Goal: Task Accomplishment & Management: Use online tool/utility

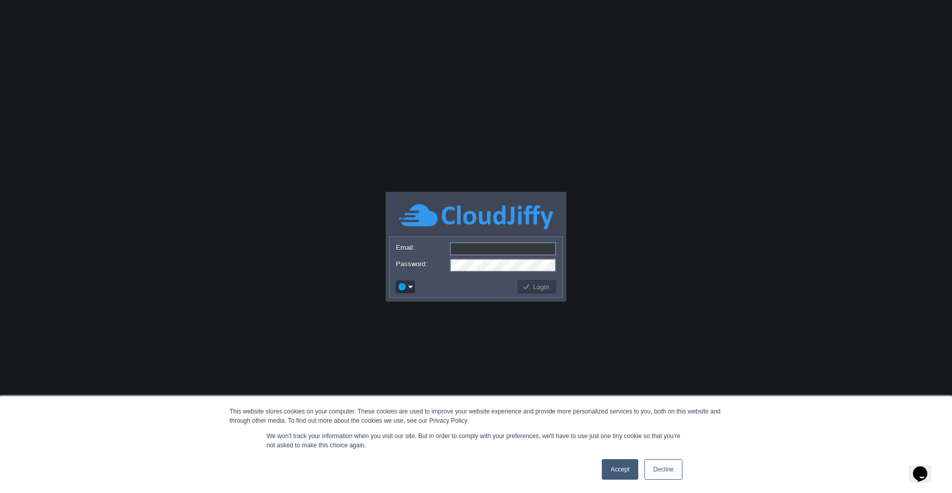
type input "[EMAIL_ADDRESS][DOMAIN_NAME]"
click at [542, 291] on button "Login" at bounding box center [537, 286] width 30 height 9
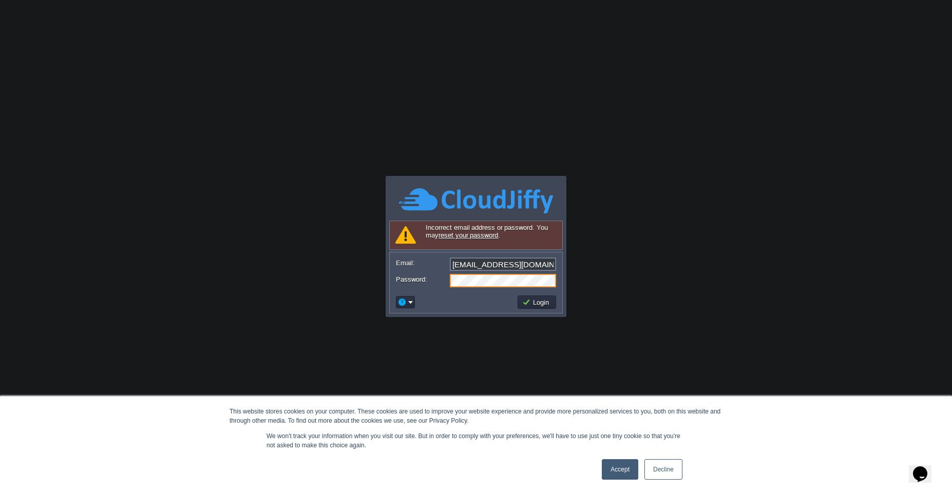
click at [623, 475] on link "Accept" at bounding box center [620, 469] width 36 height 21
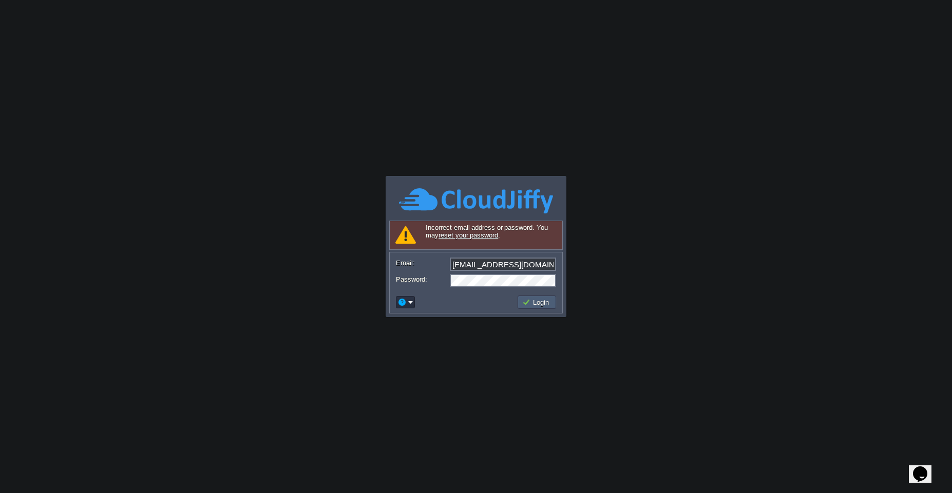
click at [528, 306] on button "Login" at bounding box center [537, 302] width 30 height 9
click at [541, 301] on button "Login" at bounding box center [537, 302] width 30 height 9
click at [544, 268] on input "[EMAIL_ADDRESS][DOMAIN_NAME]" at bounding box center [503, 264] width 106 height 13
click at [479, 372] on body "This website stores cookies on your computer. These cookies are used to improve…" at bounding box center [476, 246] width 952 height 493
click at [543, 301] on button "Login" at bounding box center [537, 302] width 30 height 9
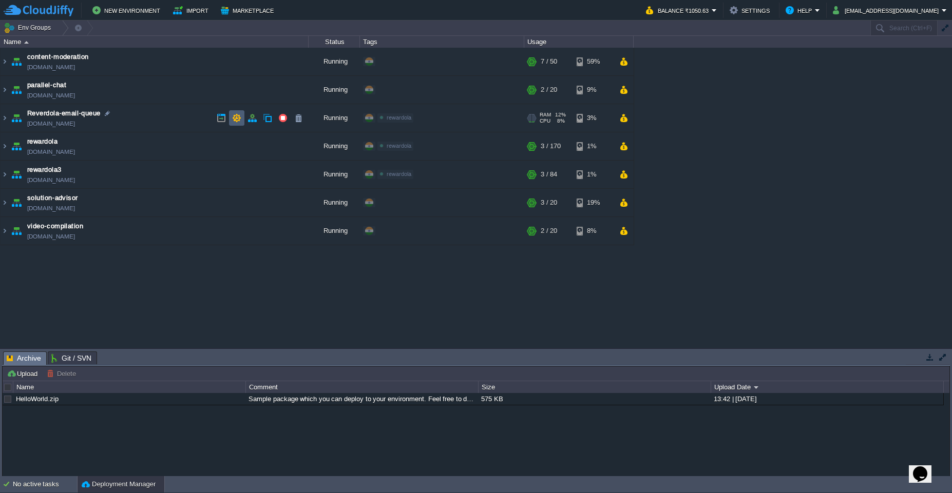
click at [229, 121] on td at bounding box center [236, 117] width 15 height 15
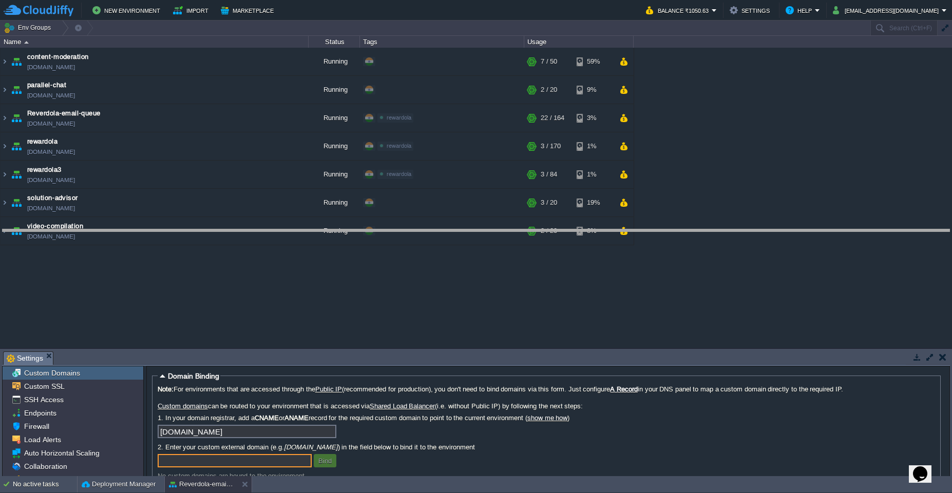
drag, startPoint x: 323, startPoint y: 353, endPoint x: 309, endPoint y: 230, distance: 123.0
click at [309, 230] on body "New Environment Import Marketplace Bonus ₹0.00 Upgrade Account Balance ₹1050.63…" at bounding box center [476, 246] width 952 height 493
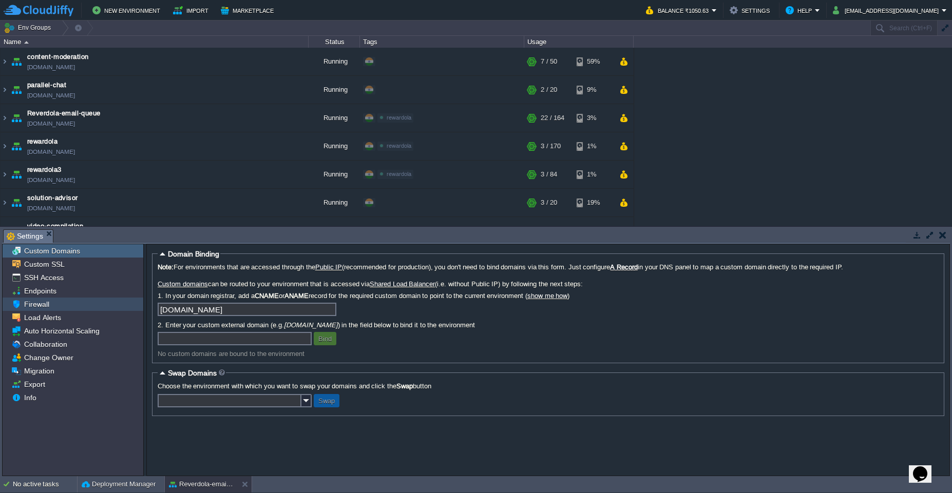
click at [90, 310] on div "Firewall" at bounding box center [73, 304] width 141 height 13
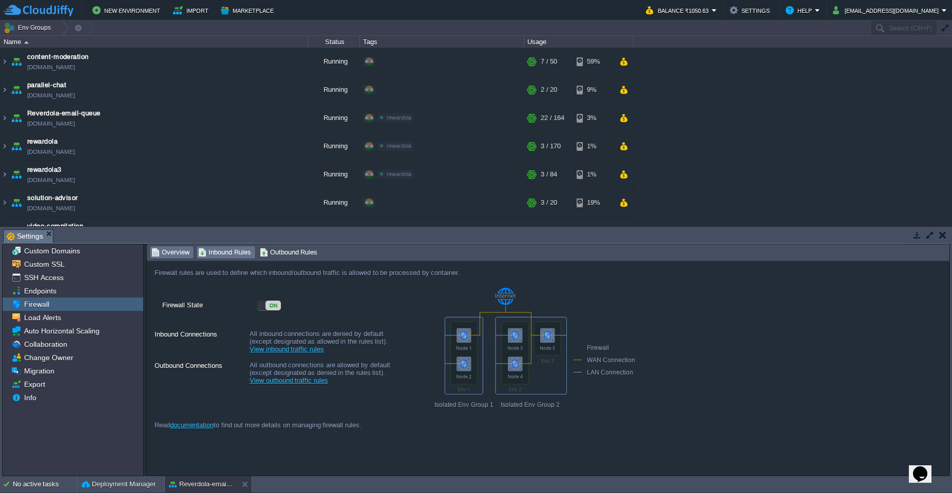
click at [225, 257] on span "Inbound Rules" at bounding box center [224, 252] width 53 height 11
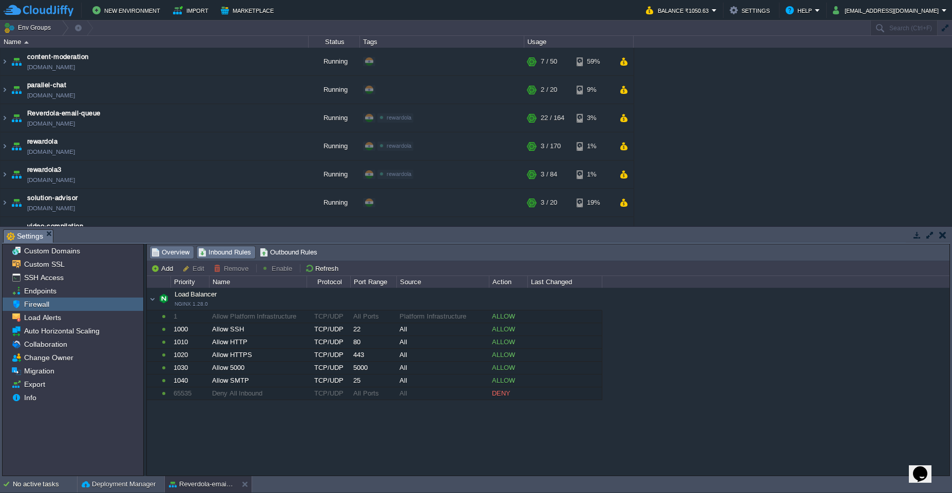
click at [174, 253] on span "Overview" at bounding box center [170, 252] width 38 height 11
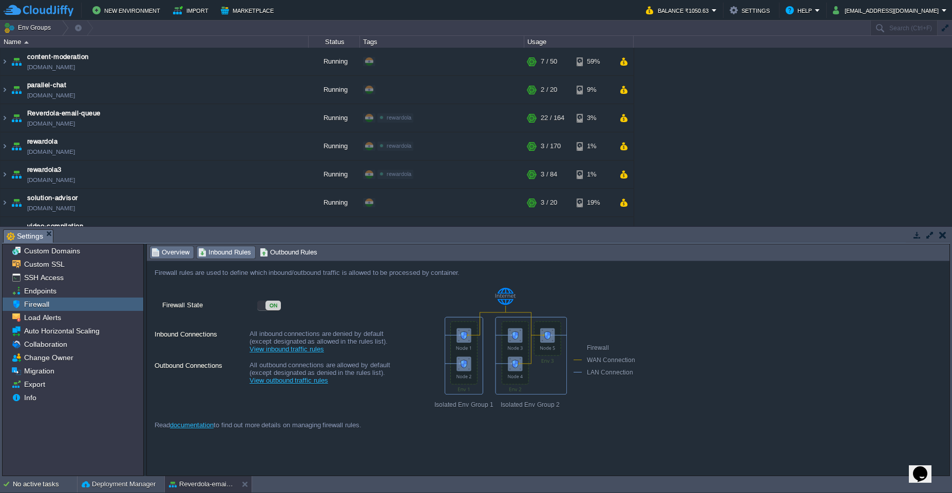
click at [233, 257] on span "Inbound Rules" at bounding box center [224, 252] width 53 height 11
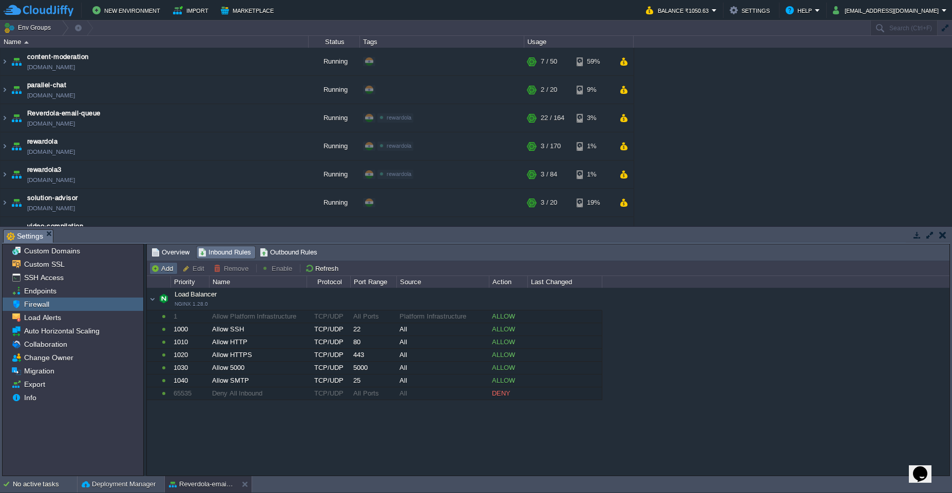
click at [162, 270] on button "Add" at bounding box center [163, 268] width 25 height 9
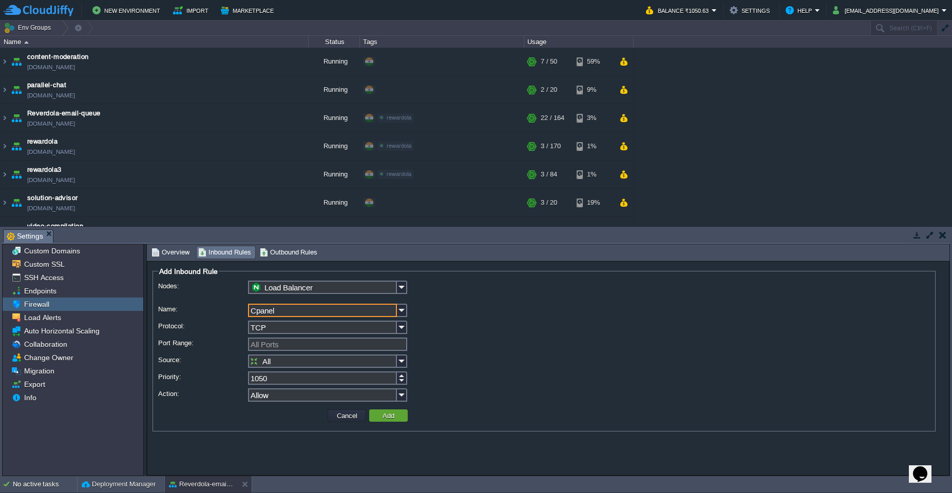
type input "Cpanel"
click at [296, 341] on input "All Ports" at bounding box center [327, 344] width 159 height 13
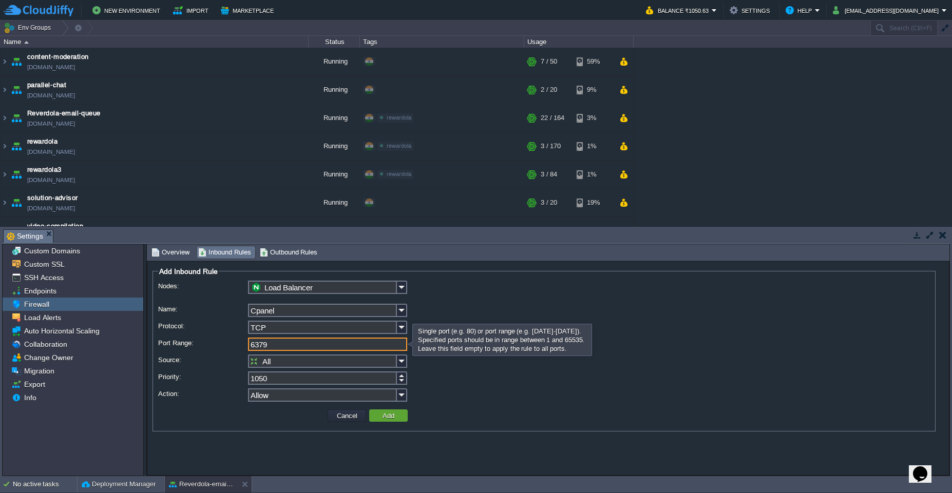
type input "6379"
click at [291, 359] on input "All" at bounding box center [322, 361] width 149 height 13
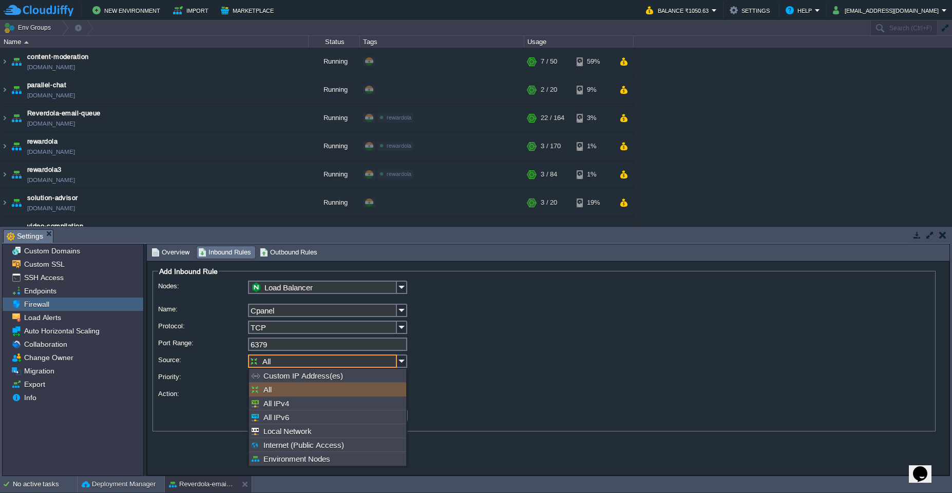
click at [494, 378] on div "1050" at bounding box center [544, 379] width 772 height 15
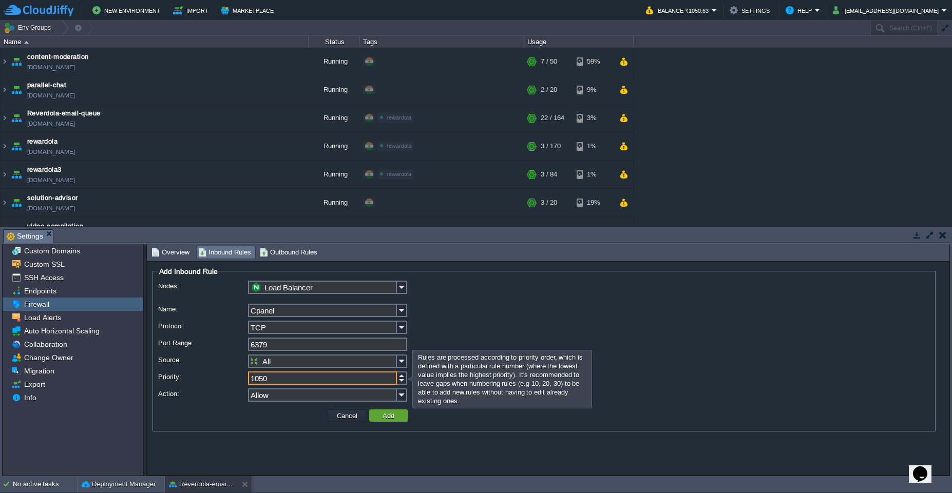
click at [324, 374] on input "1050" at bounding box center [322, 378] width 149 height 13
click at [321, 398] on input "Allow" at bounding box center [322, 395] width 149 height 13
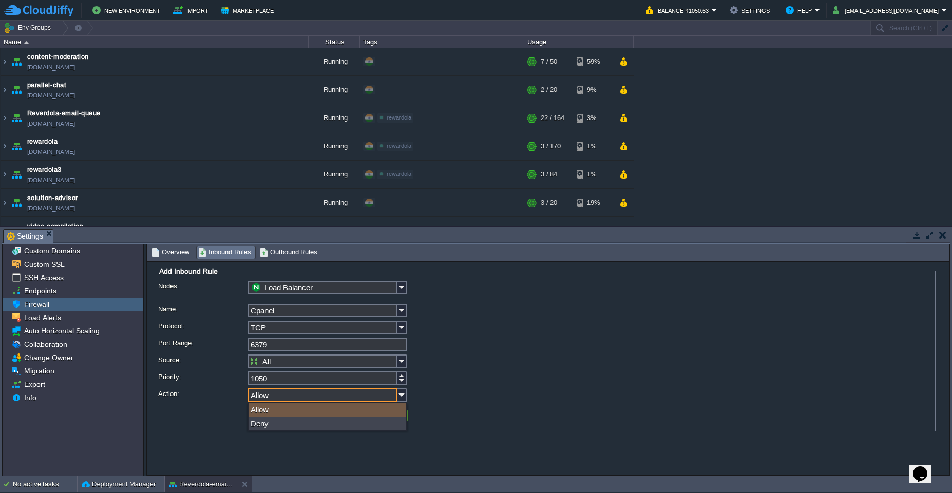
click at [499, 378] on div "1050" at bounding box center [544, 379] width 772 height 15
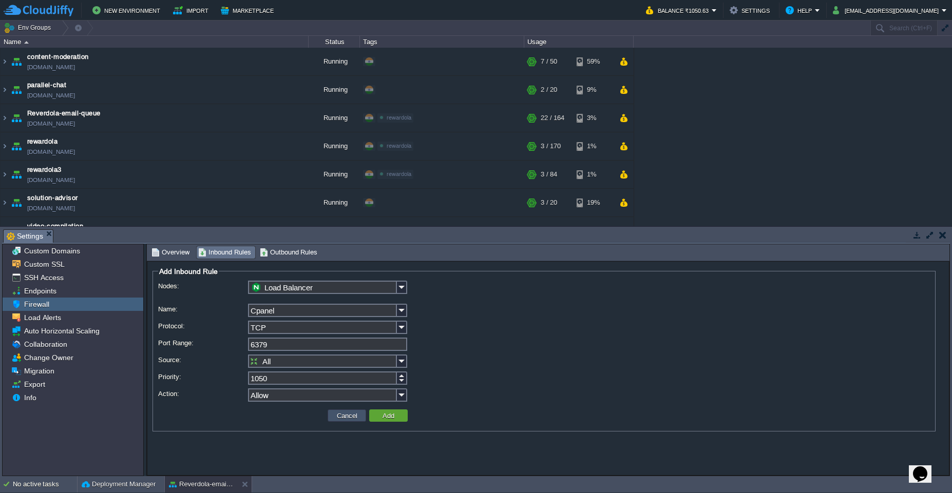
click at [348, 411] on button "Cancel" at bounding box center [347, 415] width 27 height 9
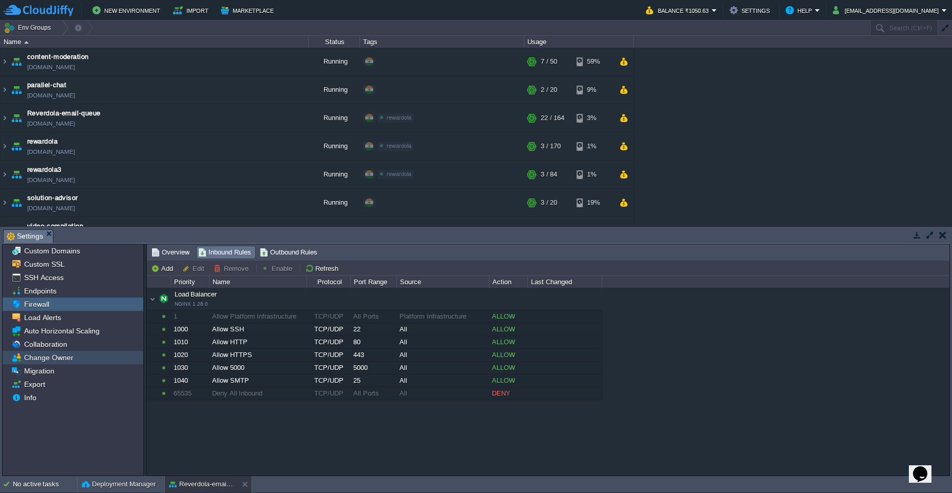
click at [65, 360] on span "Change Owner" at bounding box center [48, 357] width 53 height 9
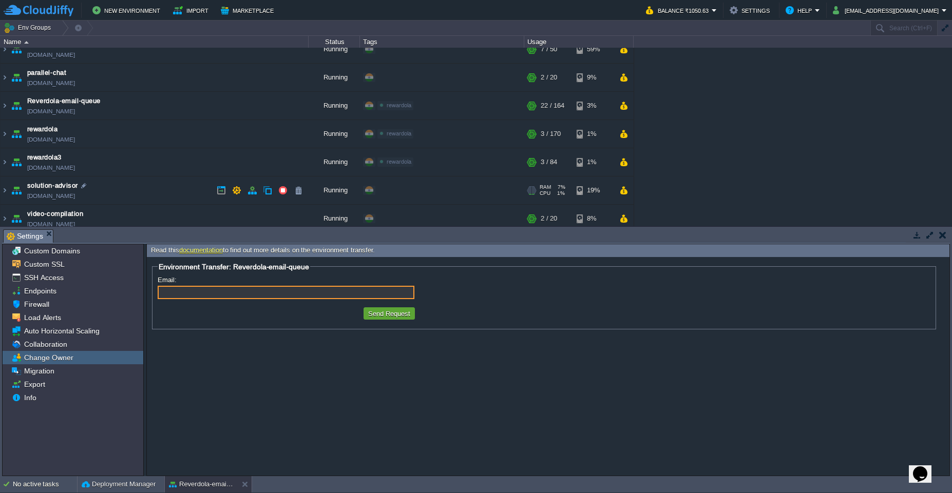
scroll to position [19, 0]
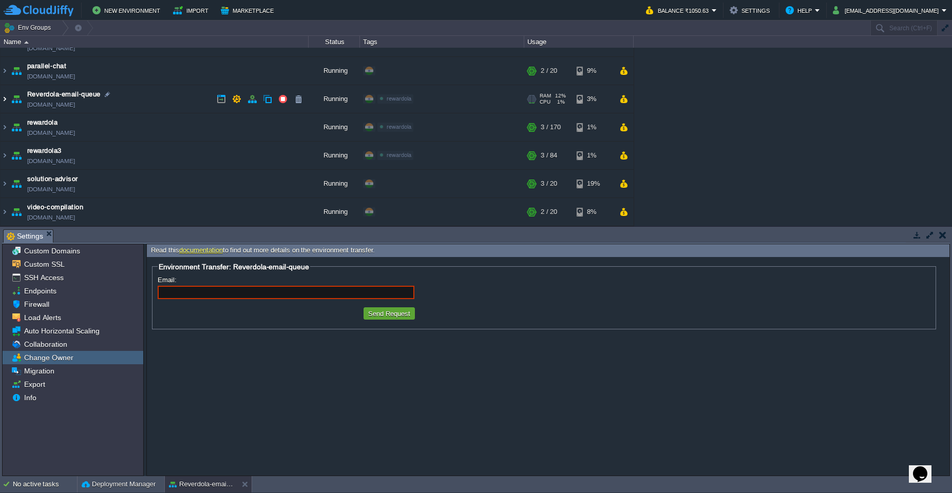
click at [4, 99] on img at bounding box center [5, 99] width 8 height 28
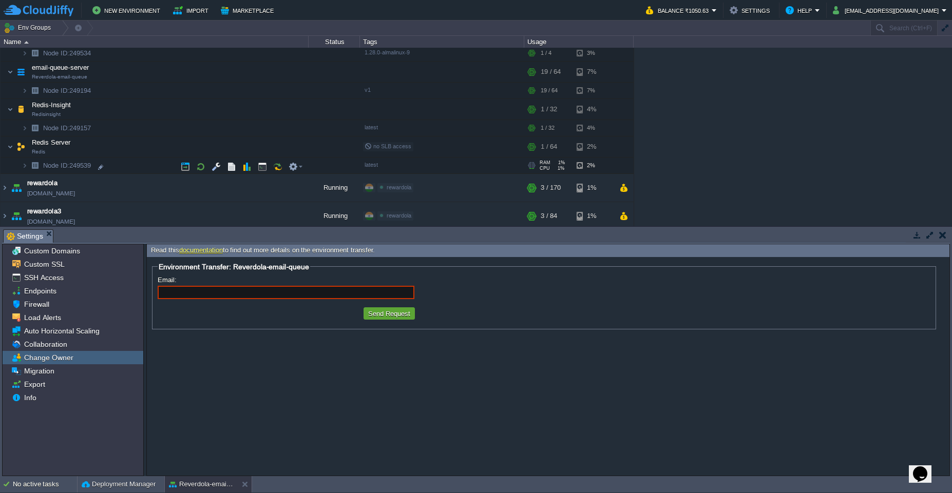
scroll to position [111, 0]
click at [24, 167] on img at bounding box center [25, 163] width 6 height 16
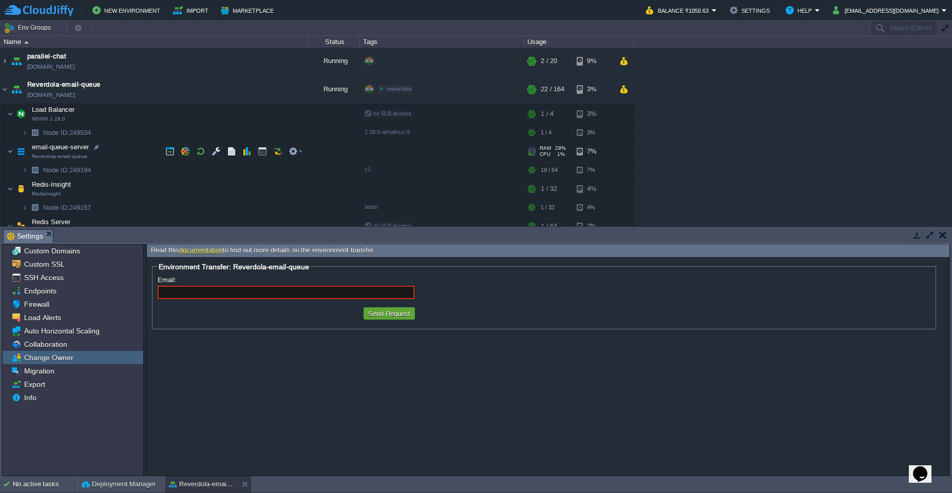
scroll to position [19, 0]
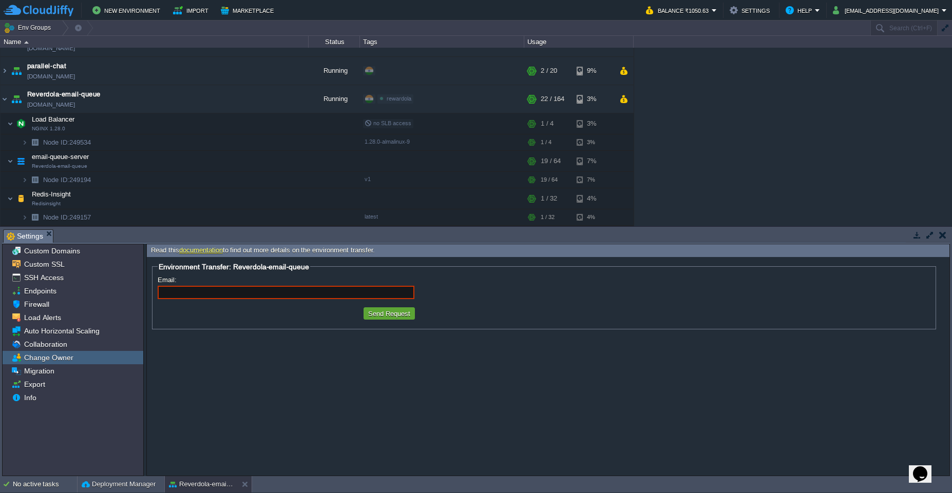
click at [945, 233] on button "button" at bounding box center [942, 234] width 7 height 9
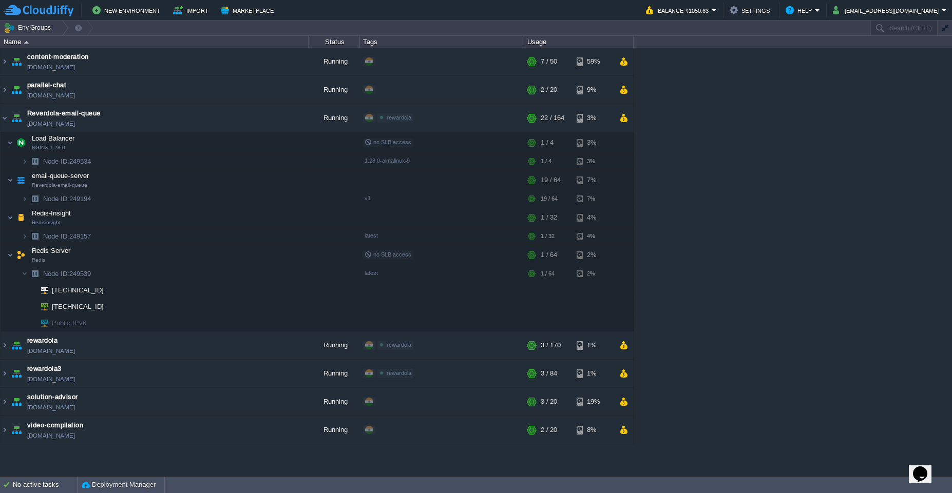
scroll to position [0, 0]
